Goal: Check status: Check status

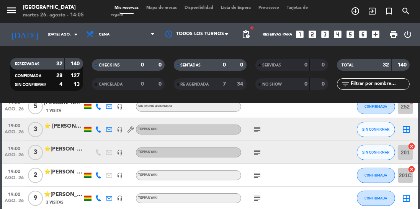
scroll to position [250, 0]
click at [254, 130] on icon "subject" at bounding box center [257, 130] width 9 height 9
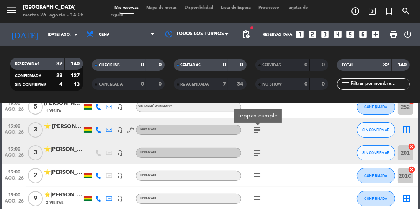
click at [98, 132] on icon at bounding box center [98, 130] width 6 height 6
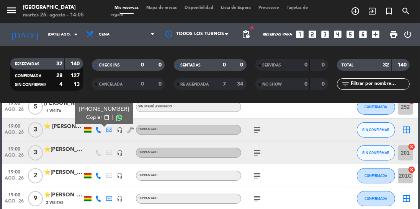
click at [116, 119] on span at bounding box center [119, 118] width 6 height 6
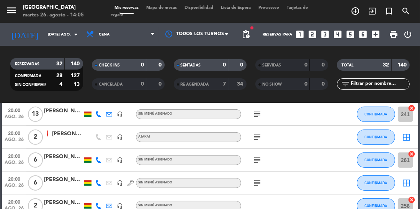
click at [261, 133] on icon "subject" at bounding box center [257, 137] width 9 height 9
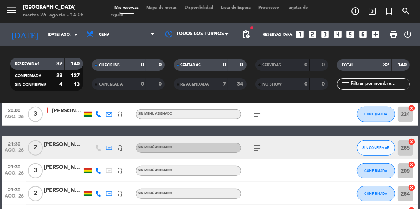
scroll to position [535, 0]
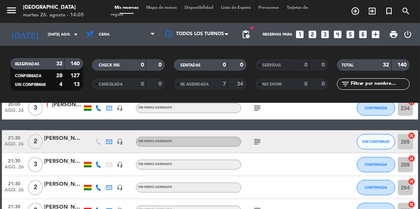
click at [257, 144] on icon "subject" at bounding box center [257, 141] width 9 height 9
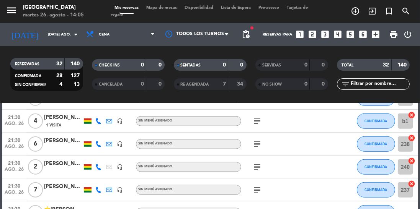
scroll to position [687, 0]
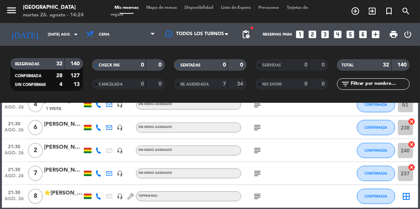
click at [54, 36] on input "[DATE] ago." at bounding box center [72, 35] width 56 height 12
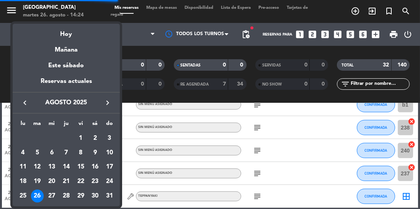
click at [25, 199] on div "25" at bounding box center [22, 196] width 13 height 13
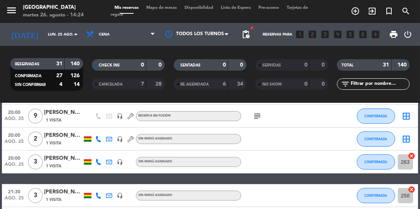
scroll to position [445, 0]
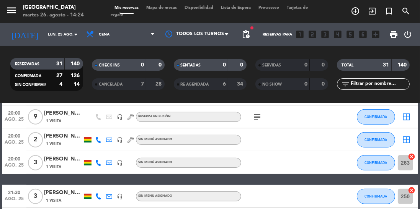
click at [63, 38] on input "lun. 25 ago." at bounding box center [72, 35] width 56 height 12
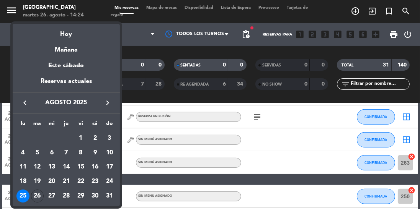
click at [34, 193] on div "26" at bounding box center [37, 196] width 13 height 13
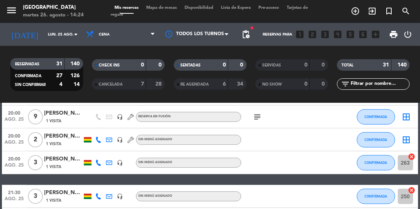
type input "[DATE] ago."
